Goal: Find specific page/section: Find specific page/section

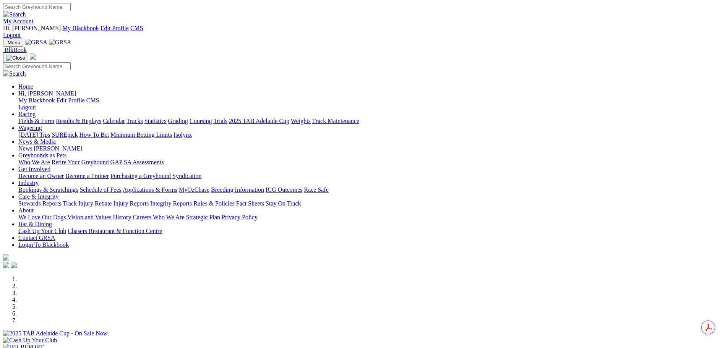
click at [34, 18] on link "My Account" at bounding box center [18, 21] width 31 height 6
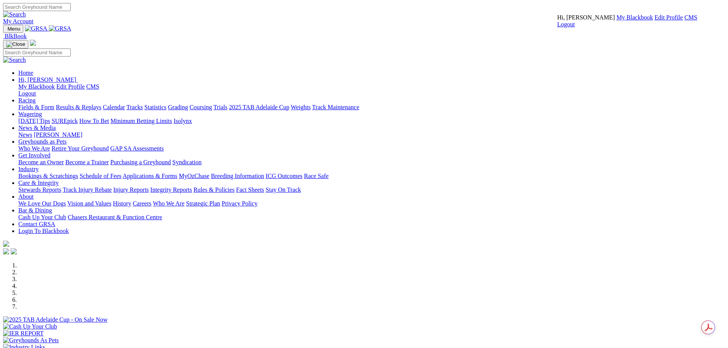
click at [684, 21] on link "CMS" at bounding box center [690, 17] width 13 height 6
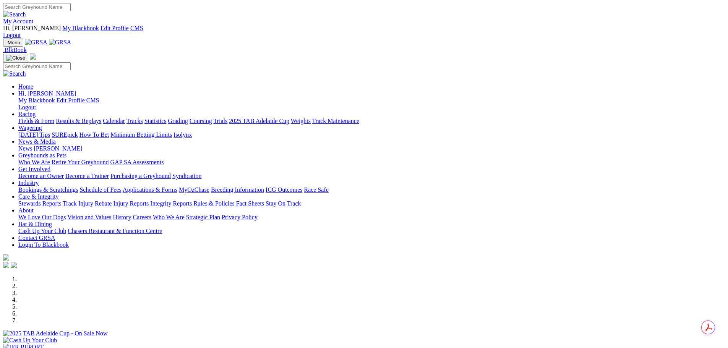
click at [34, 18] on link "My Account" at bounding box center [18, 21] width 31 height 6
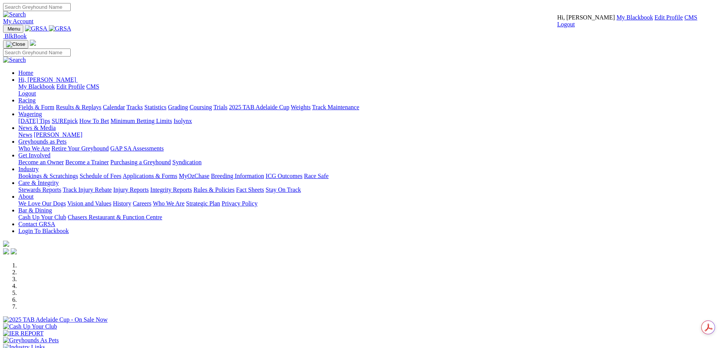
click at [684, 21] on link "CMS" at bounding box center [690, 17] width 13 height 6
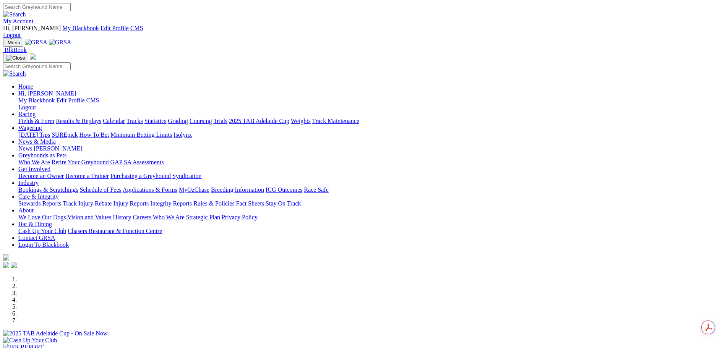
click at [36, 111] on link "Racing" at bounding box center [26, 114] width 17 height 6
click at [188, 118] on link "Grading" at bounding box center [178, 121] width 20 height 6
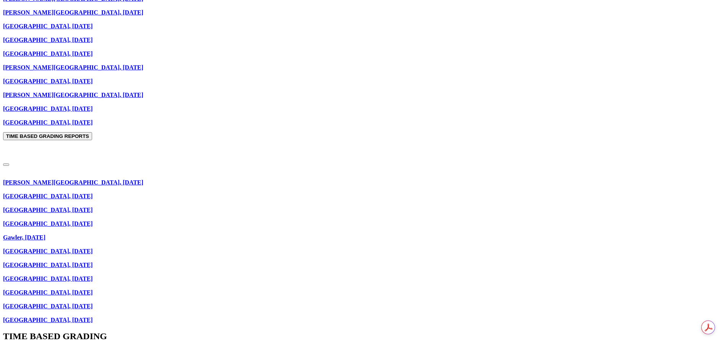
scroll to position [688, 0]
